Goal: Information Seeking & Learning: Learn about a topic

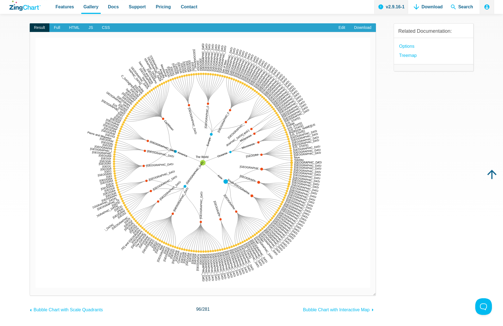
scroll to position [57, 0]
click at [65, 28] on span "HTML" at bounding box center [74, 27] width 19 height 9
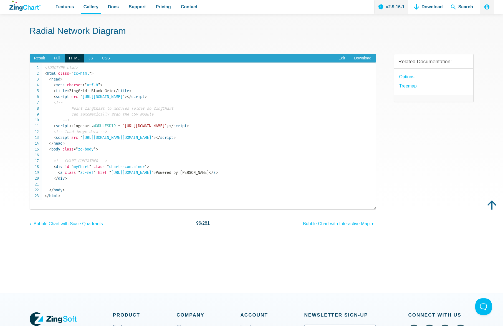
scroll to position [0, 0]
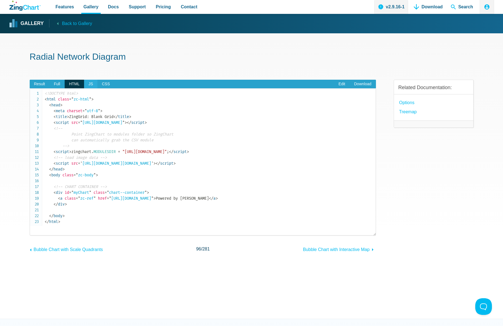
click at [90, 84] on span "JS" at bounding box center [90, 84] width 13 height 9
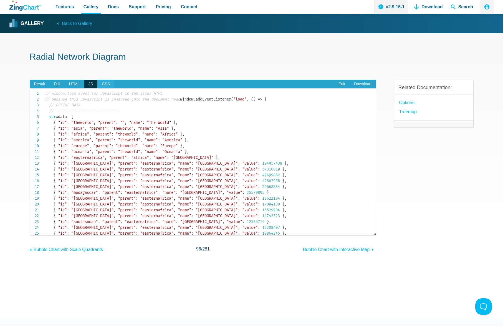
click at [101, 84] on span "CSS" at bounding box center [105, 84] width 17 height 9
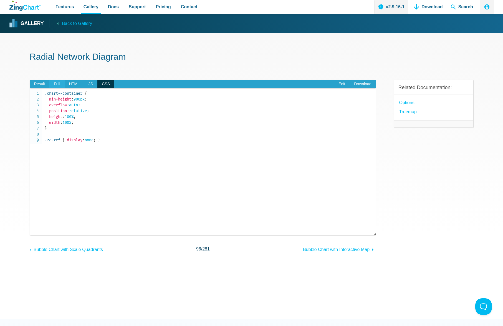
click at [53, 83] on span "Full" at bounding box center [56, 84] width 15 height 9
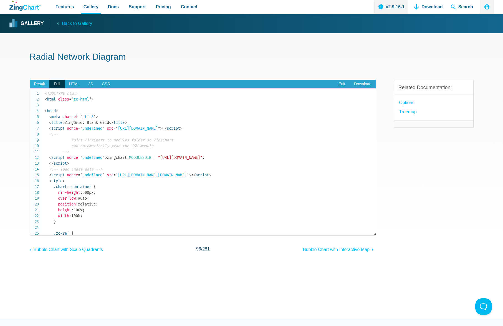
click at [32, 84] on span "Result" at bounding box center [40, 84] width 20 height 9
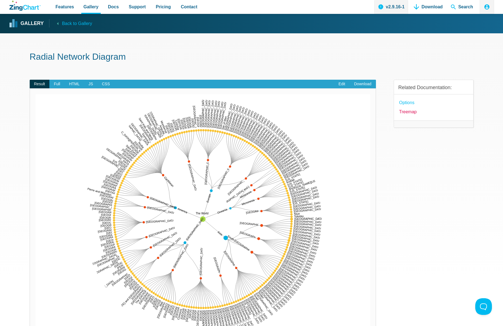
click at [410, 112] on link "Treemap" at bounding box center [407, 111] width 17 height 7
click at [408, 103] on link "options" at bounding box center [406, 102] width 15 height 7
click at [62, 22] on span "Back to Gallery" at bounding box center [77, 23] width 30 height 7
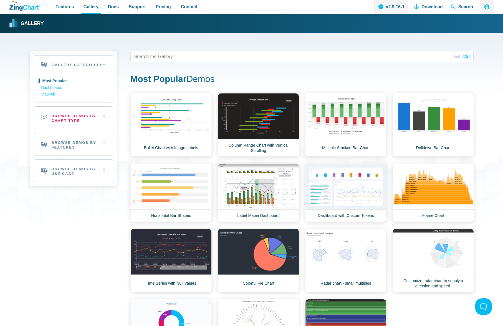
click at [107, 115] on h2 "Browse Demos By Chart Type" at bounding box center [73, 118] width 79 height 22
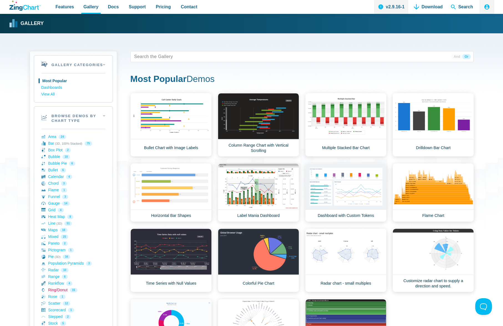
click at [61, 292] on link "Ring/Donut 15" at bounding box center [73, 290] width 64 height 7
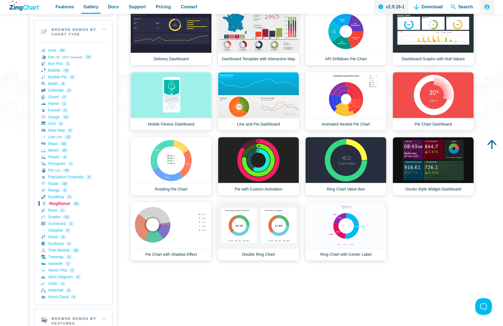
scroll to position [85, 0]
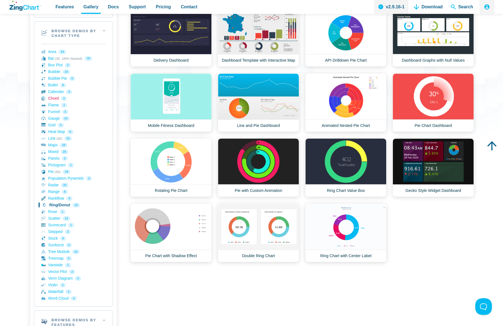
click at [54, 99] on link "Chord 3" at bounding box center [73, 98] width 64 height 7
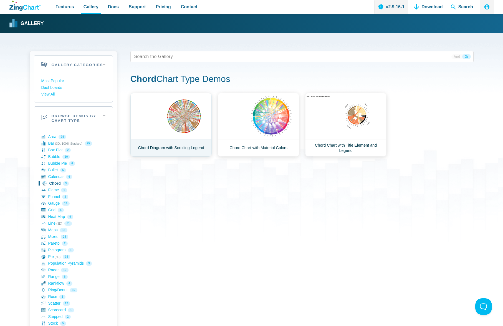
click at [164, 116] on link "Chord Diagram with Scrolling Legend" at bounding box center [170, 125] width 81 height 64
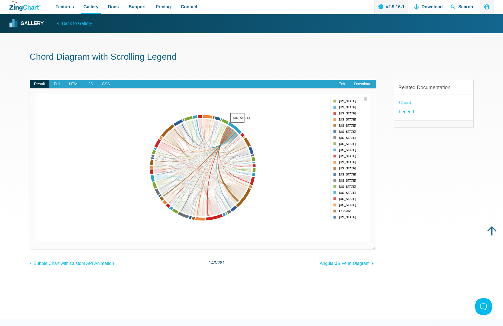
click at [36, 241] on area "Texas" at bounding box center [36, 241] width 0 height 0
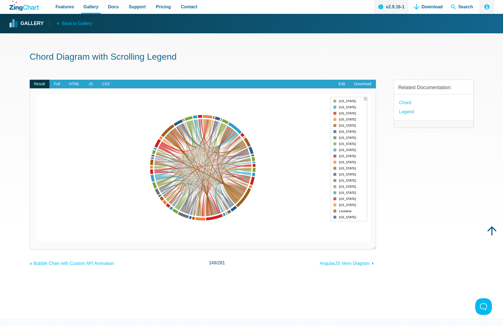
click at [230, 134] on img "App Content" at bounding box center [203, 167] width 335 height 147
click at [340, 85] on link "Edit" at bounding box center [342, 84] width 16 height 9
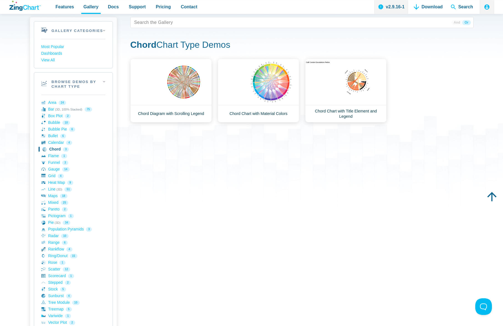
scroll to position [57, 0]
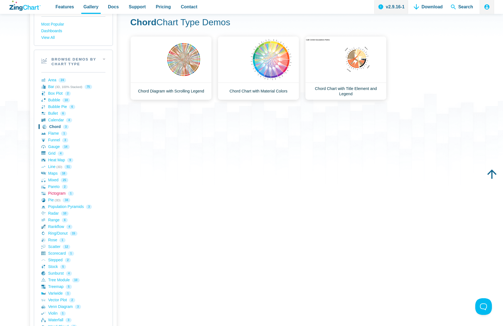
click at [58, 195] on link "Pictogram 1" at bounding box center [73, 193] width 64 height 7
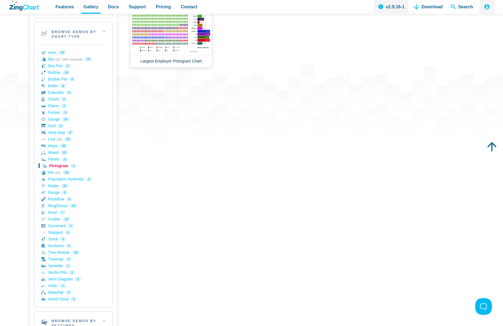
scroll to position [85, 0]
click at [55, 185] on link "Radar 10" at bounding box center [73, 185] width 64 height 7
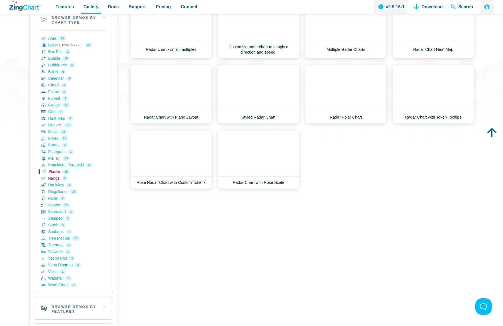
scroll to position [113, 0]
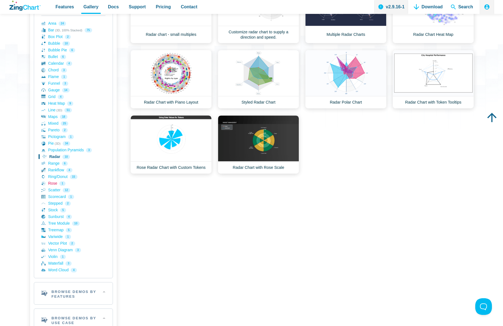
click at [55, 184] on link "Rose 1" at bounding box center [73, 183] width 64 height 7
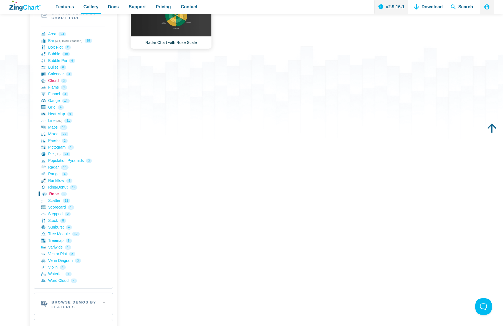
scroll to position [113, 0]
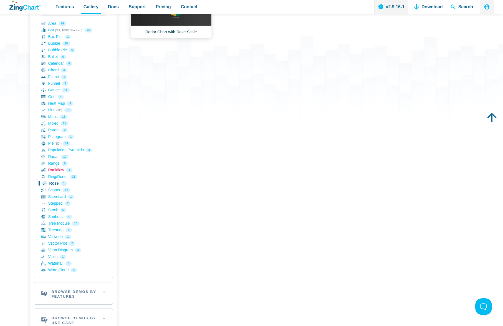
click at [59, 171] on link "Rankflow 4" at bounding box center [73, 170] width 64 height 7
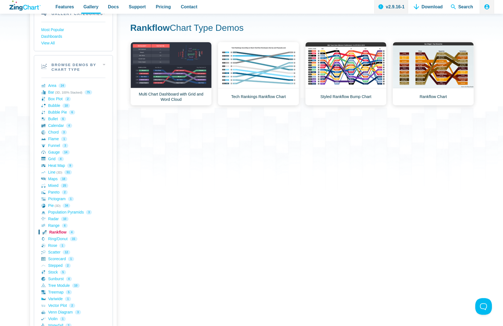
scroll to position [57, 0]
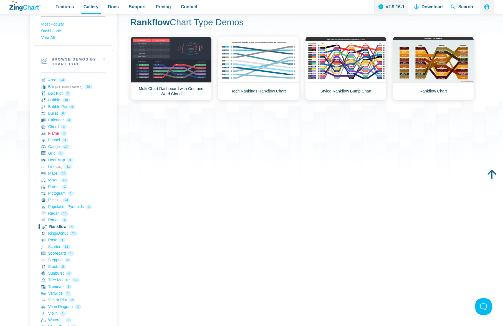
click at [50, 135] on link "Flame 1" at bounding box center [73, 133] width 64 height 7
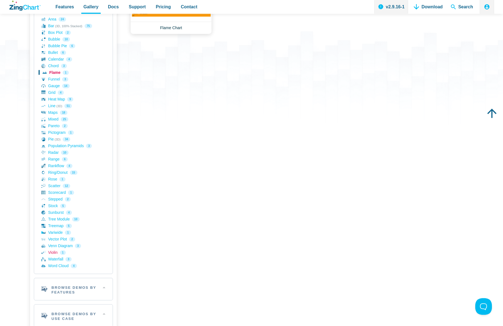
scroll to position [170, 0]
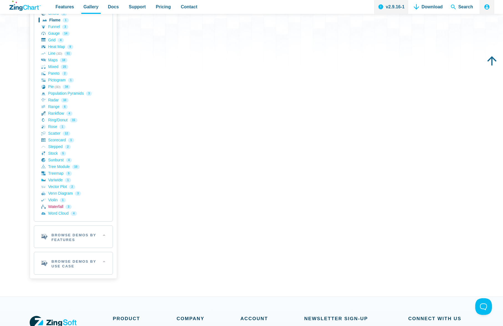
click at [58, 206] on link "Waterfall 3" at bounding box center [73, 206] width 64 height 7
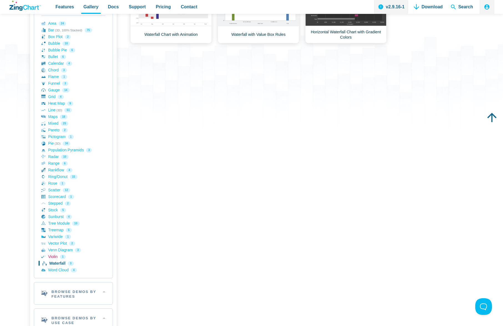
click at [54, 255] on link "Violin 1" at bounding box center [73, 256] width 64 height 7
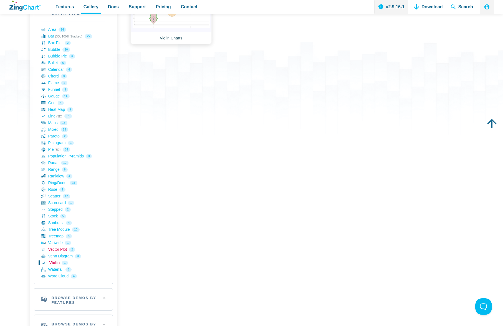
scroll to position [113, 0]
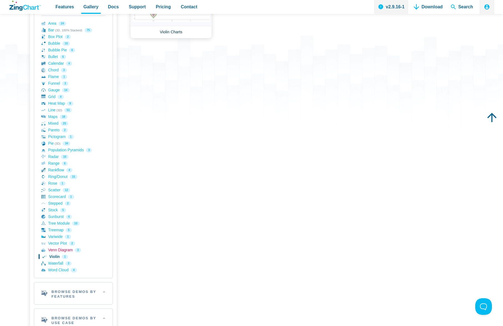
click at [60, 250] on link "Venn Diagram 3" at bounding box center [73, 250] width 64 height 7
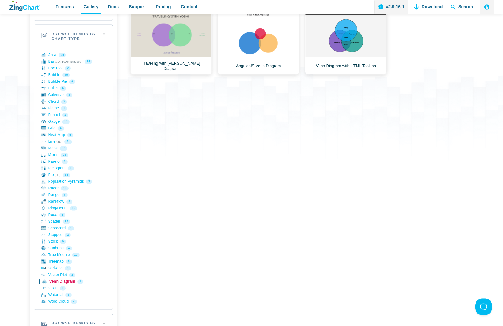
scroll to position [85, 0]
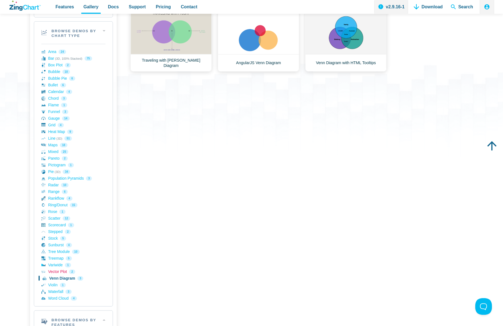
click at [65, 273] on link "Vector Plot 2" at bounding box center [73, 271] width 64 height 7
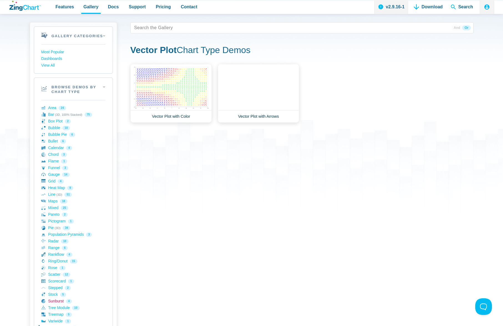
scroll to position [57, 0]
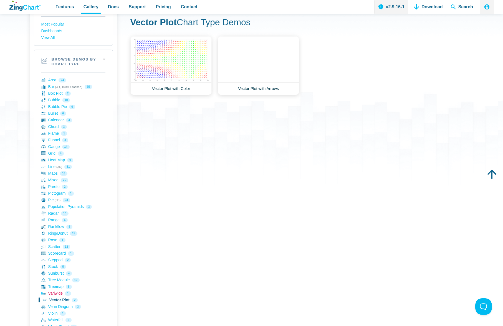
click at [51, 292] on link "Variwide 1" at bounding box center [73, 293] width 64 height 7
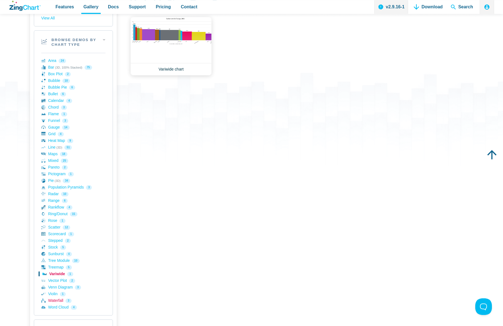
scroll to position [85, 0]
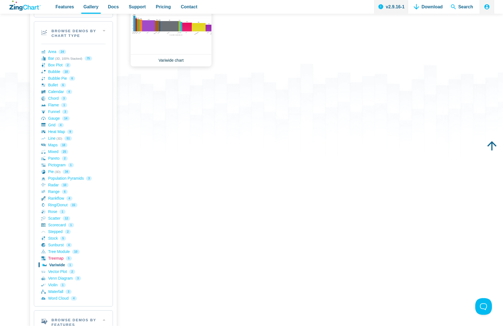
click at [55, 259] on link "Treemap 5" at bounding box center [73, 258] width 64 height 7
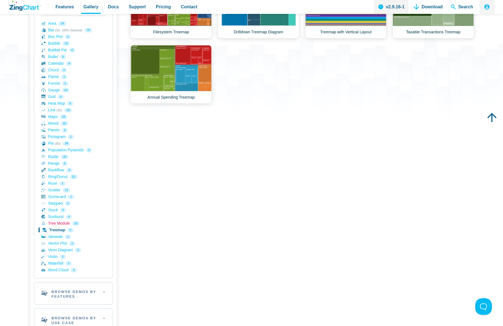
click at [64, 223] on link "Tree Module 10" at bounding box center [73, 223] width 64 height 7
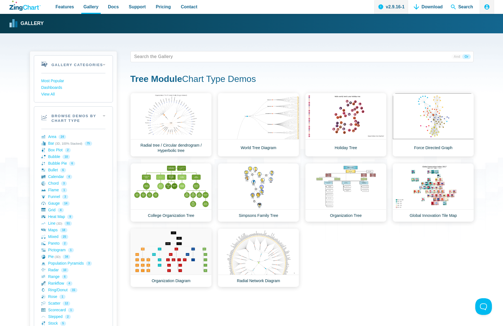
click at [362, 261] on div "Area Demos Area Line Chart Financial Widget Dashboard Area Chart Art Chrome Err…" at bounding box center [301, 190] width 343 height 194
click at [380, 250] on div "Area Demos Area Line Chart Financial Widget Dashboard Area Chart Art Chrome Err…" at bounding box center [301, 190] width 343 height 194
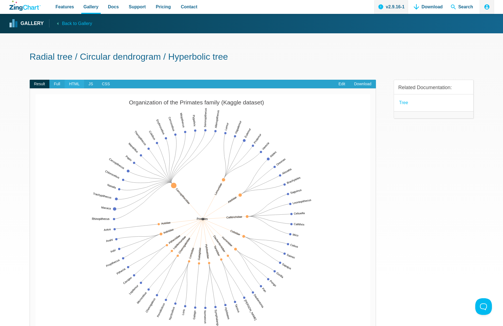
click at [76, 83] on span "HTML" at bounding box center [74, 84] width 19 height 9
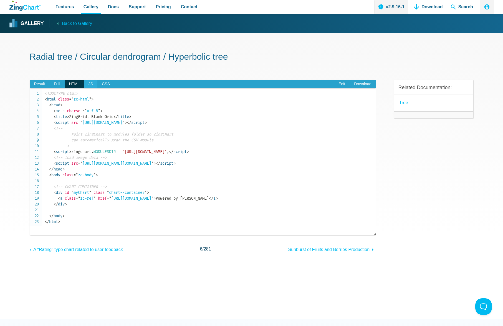
click at [88, 84] on span "JS" at bounding box center [90, 84] width 13 height 9
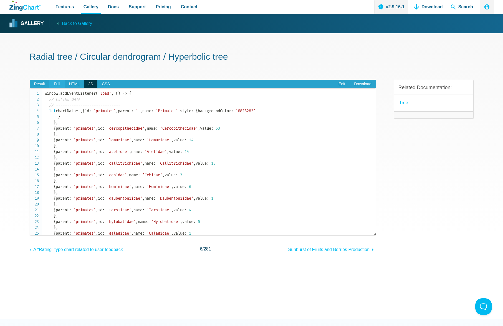
click at [59, 84] on span "Full" at bounding box center [56, 84] width 15 height 9
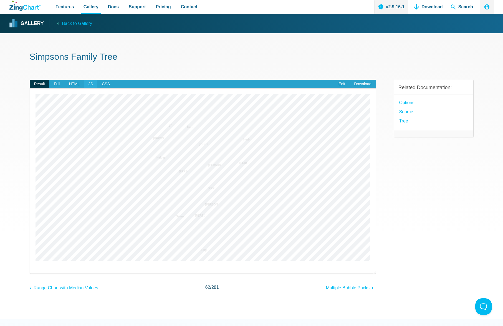
click at [86, 85] on span "JS" at bounding box center [90, 84] width 13 height 9
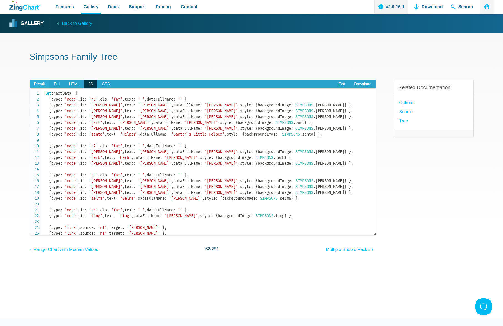
click at [37, 86] on span "Result" at bounding box center [40, 84] width 20 height 9
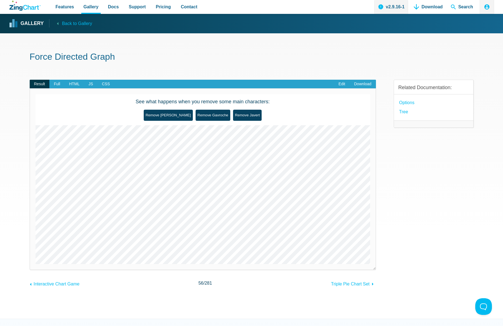
click at [36, 264] on area "Chenildieu" at bounding box center [36, 264] width 0 height 0
click at [36, 264] on area "Myriel" at bounding box center [36, 264] width 0 height 0
click at [36, 264] on area "Scaufflaire" at bounding box center [36, 264] width 0 height 0
click at [88, 84] on span "JS" at bounding box center [90, 84] width 13 height 9
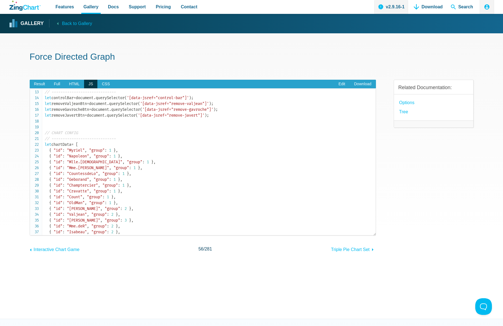
scroll to position [28, 0]
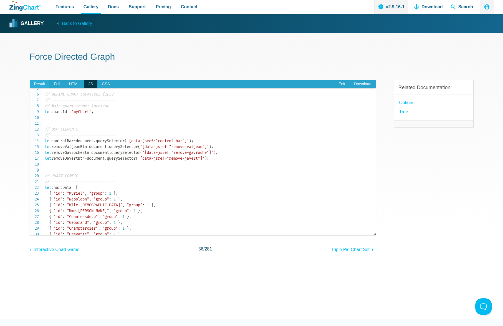
click at [45, 84] on span "Result" at bounding box center [40, 84] width 20 height 9
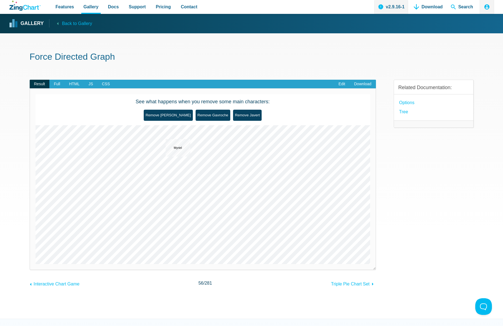
click at [36, 264] on area "Myriel" at bounding box center [36, 264] width 0 height 0
click at [89, 84] on span "JS" at bounding box center [90, 84] width 13 height 9
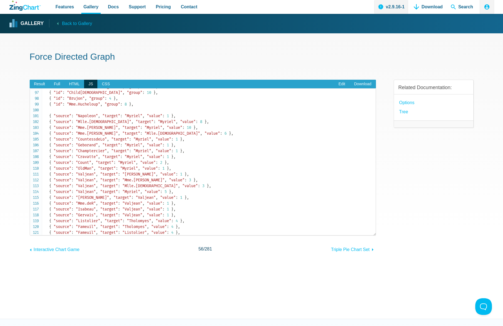
scroll to position [571, 0]
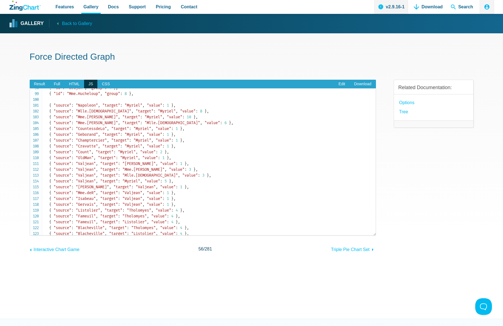
scroll to position [458, 0]
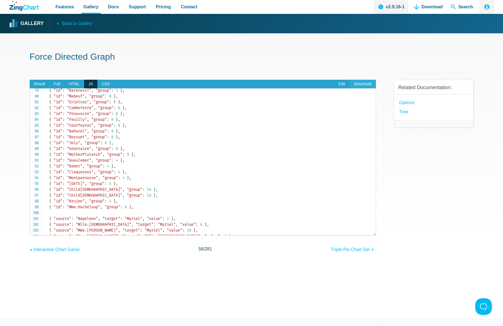
click at [359, 84] on link "Download" at bounding box center [363, 84] width 26 height 9
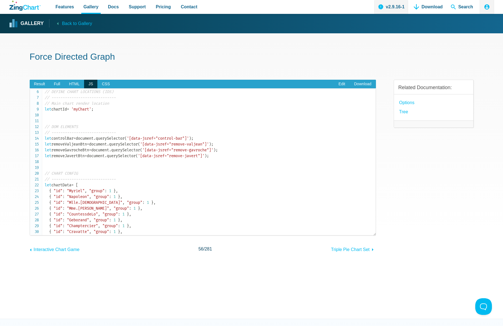
scroll to position [0, 0]
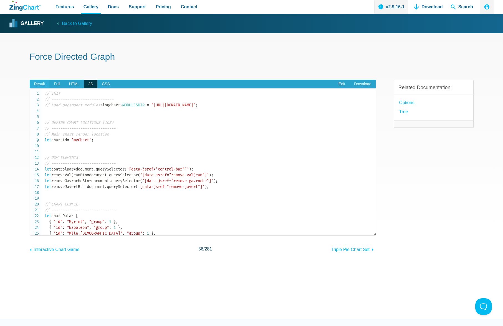
click at [33, 82] on span "Result" at bounding box center [40, 84] width 20 height 9
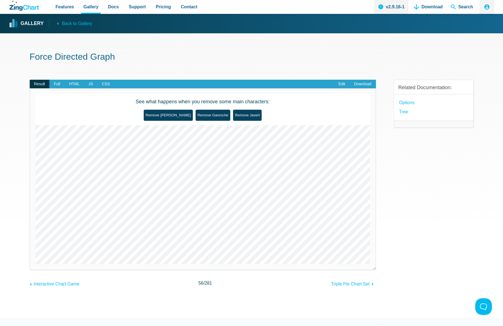
click at [455, 175] on div "Related Documentation: options tree" at bounding box center [434, 179] width 80 height 217
